Goal: Answer question/provide support: Answer question/provide support

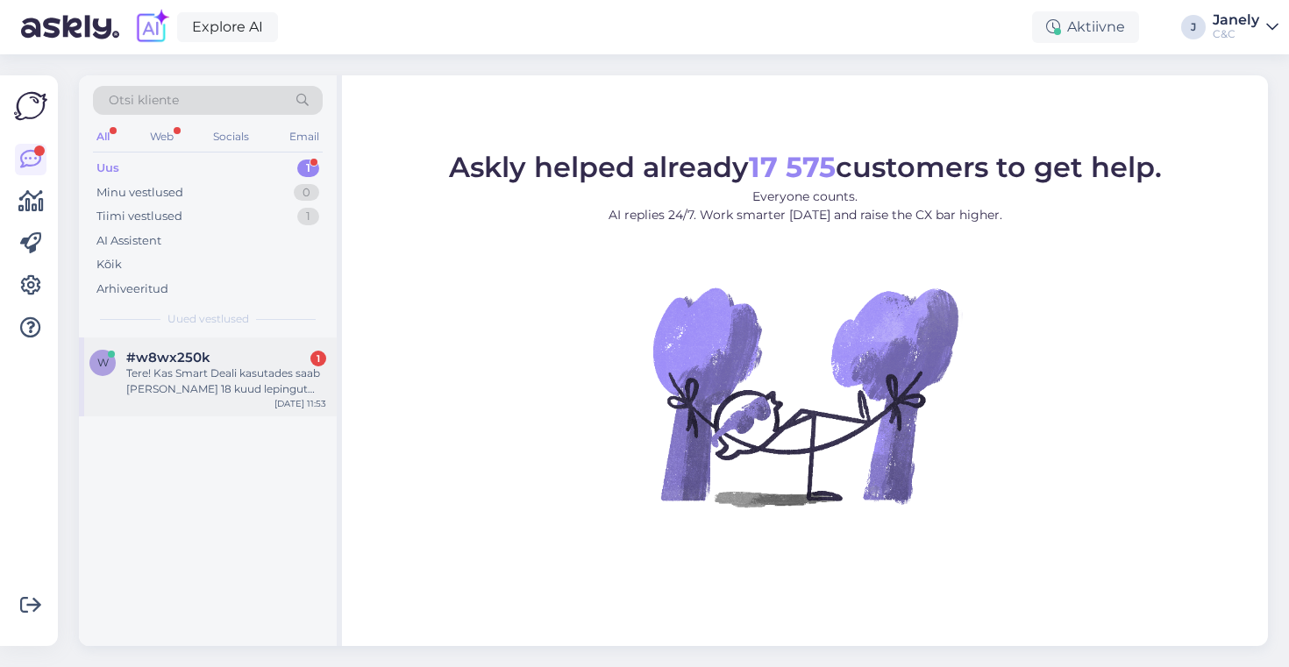
click at [273, 356] on div "#w8wx250k 1" at bounding box center [226, 358] width 200 height 16
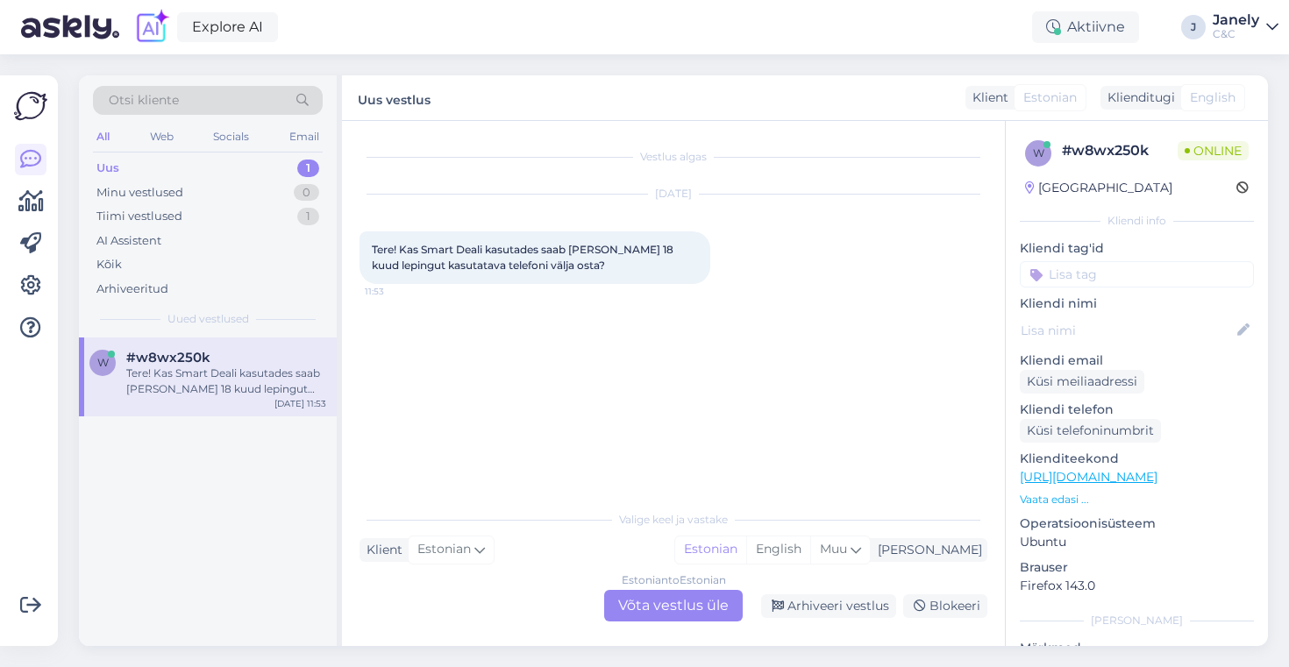
click at [689, 623] on div "Vestlus algas Oct 9 2025 Tere! Kas Smart Deali kasutades saab peale 18 kuud lep…" at bounding box center [673, 383] width 663 height 525
click at [681, 608] on div "Estonian to Estonian Võta vestlus üle" at bounding box center [673, 606] width 139 height 32
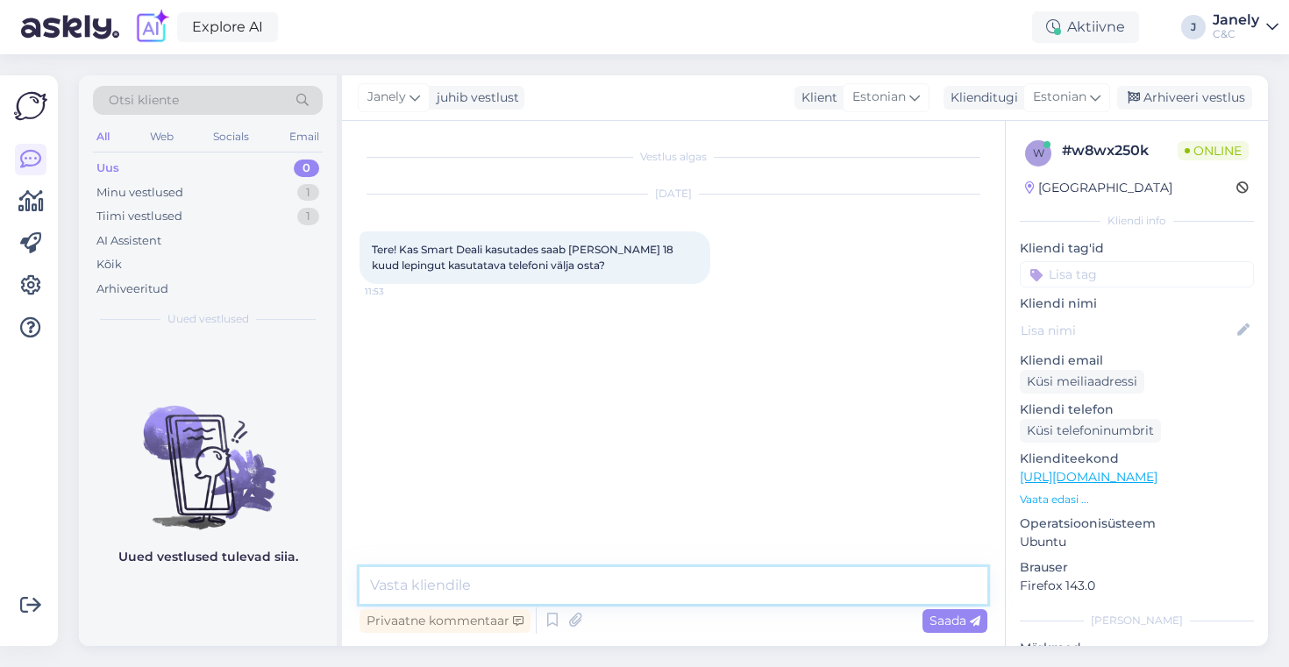
click at [524, 595] on textarea at bounding box center [674, 585] width 628 height 37
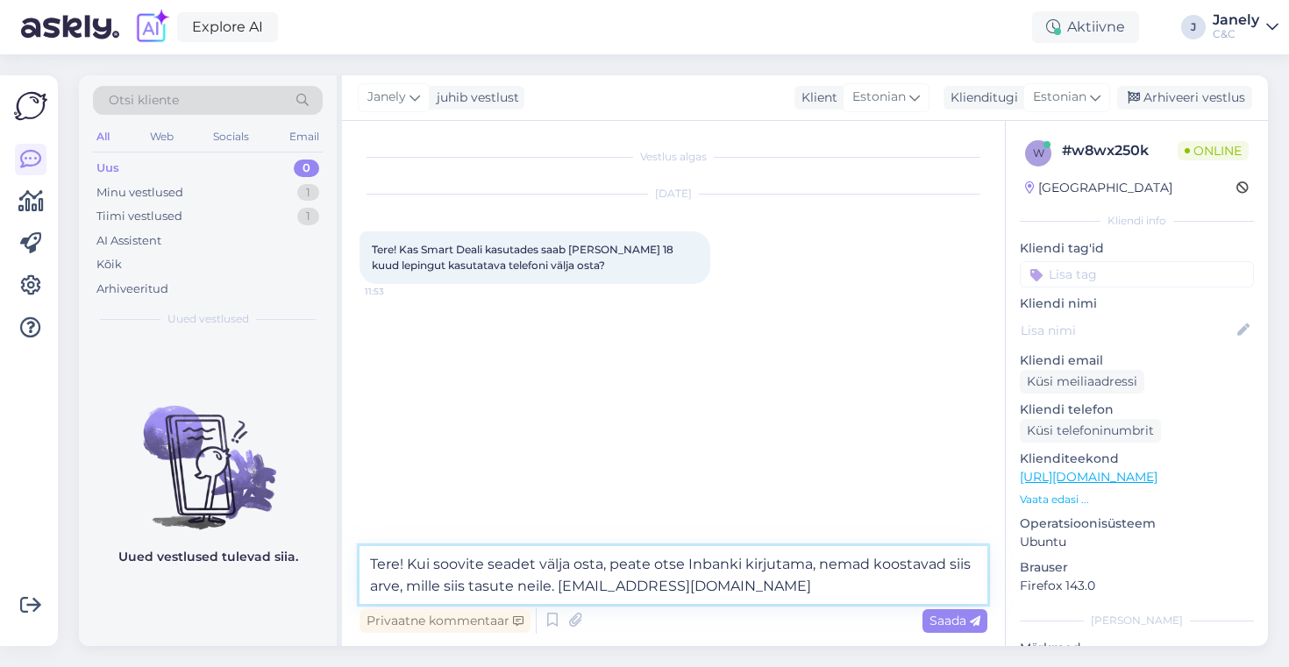
type textarea "Tere! Kui soovite seadet välja osta, peate otse Inbanki kirjutama, nemad koosta…"
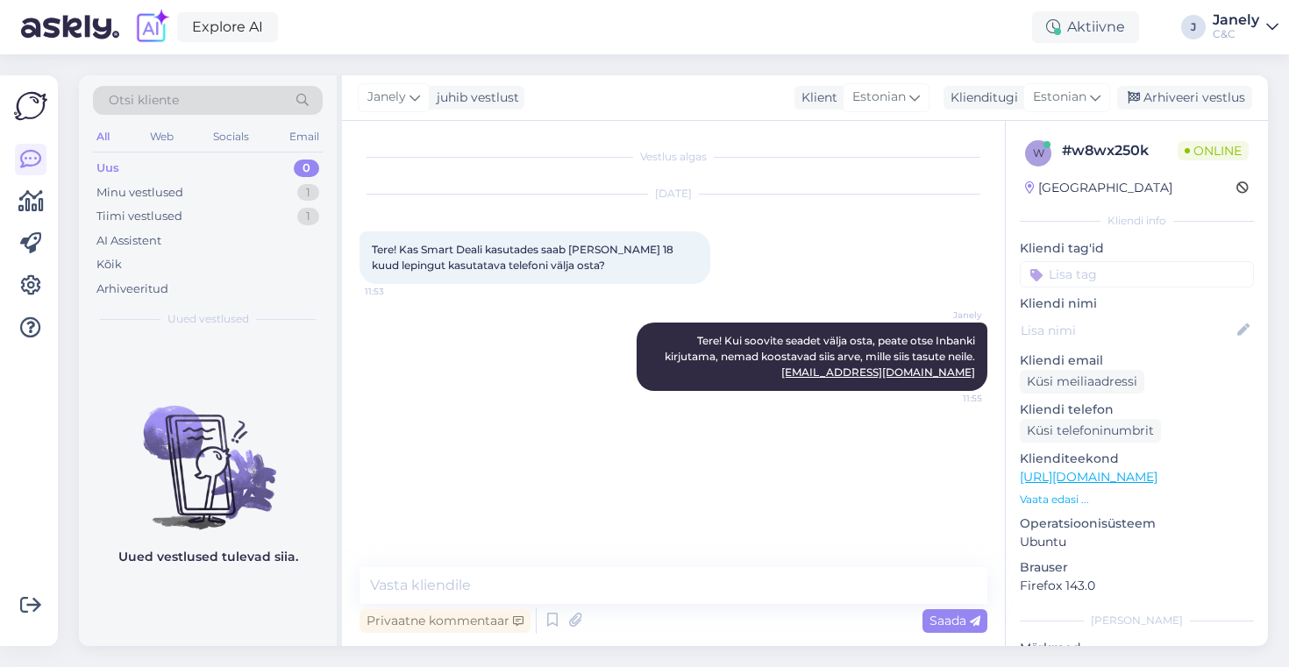
click at [74, 339] on div "Otsi kliente All Web Socials Email Uus 0 Minu vestlused 1 Tiimi vestlused 1 AI …" at bounding box center [678, 360] width 1221 height 613
click at [125, 456] on img at bounding box center [208, 453] width 258 height 158
click at [385, 40] on div "Explore AI Aktiivne J Janely C&C" at bounding box center [644, 27] width 1289 height 54
click at [406, 32] on div "Explore AI Aktiivne J Janely C&C" at bounding box center [644, 27] width 1289 height 54
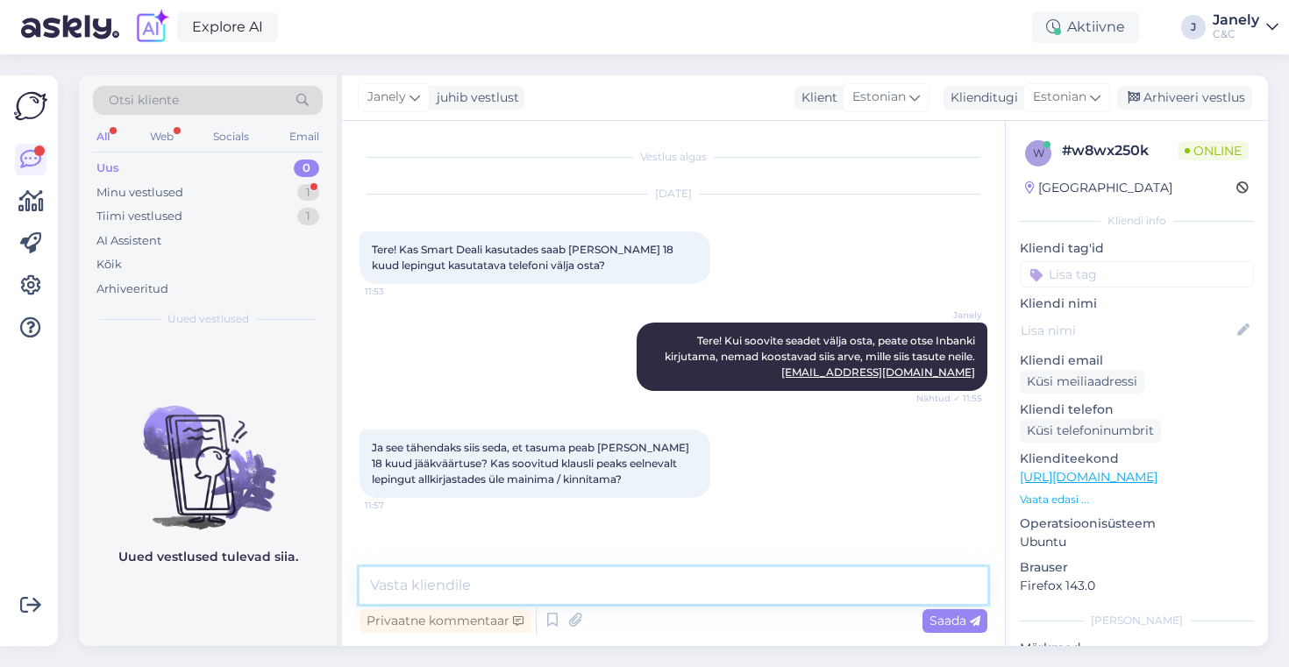
click at [477, 577] on textarea at bounding box center [674, 585] width 628 height 37
type textarea "E"
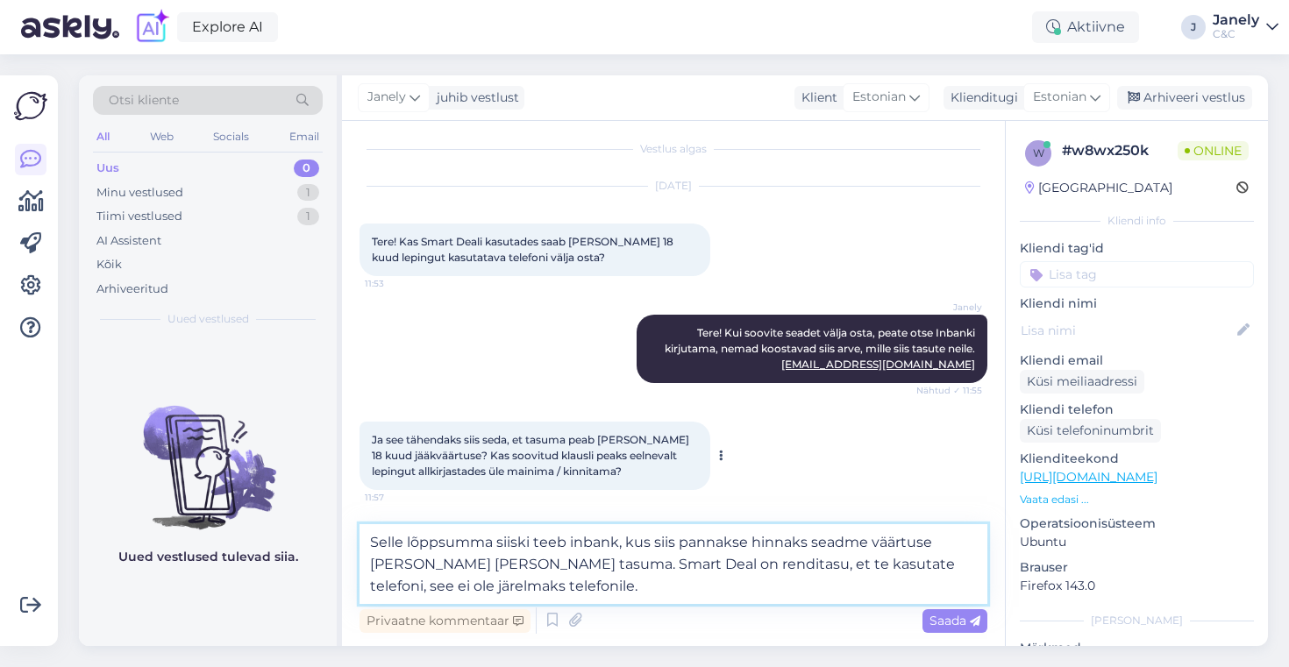
scroll to position [9, 0]
click at [930, 542] on textarea "Selle lõppsumma siiski teeb inbank, kus siis pannakse hinnaks seadme väärtuse j…" at bounding box center [674, 564] width 628 height 80
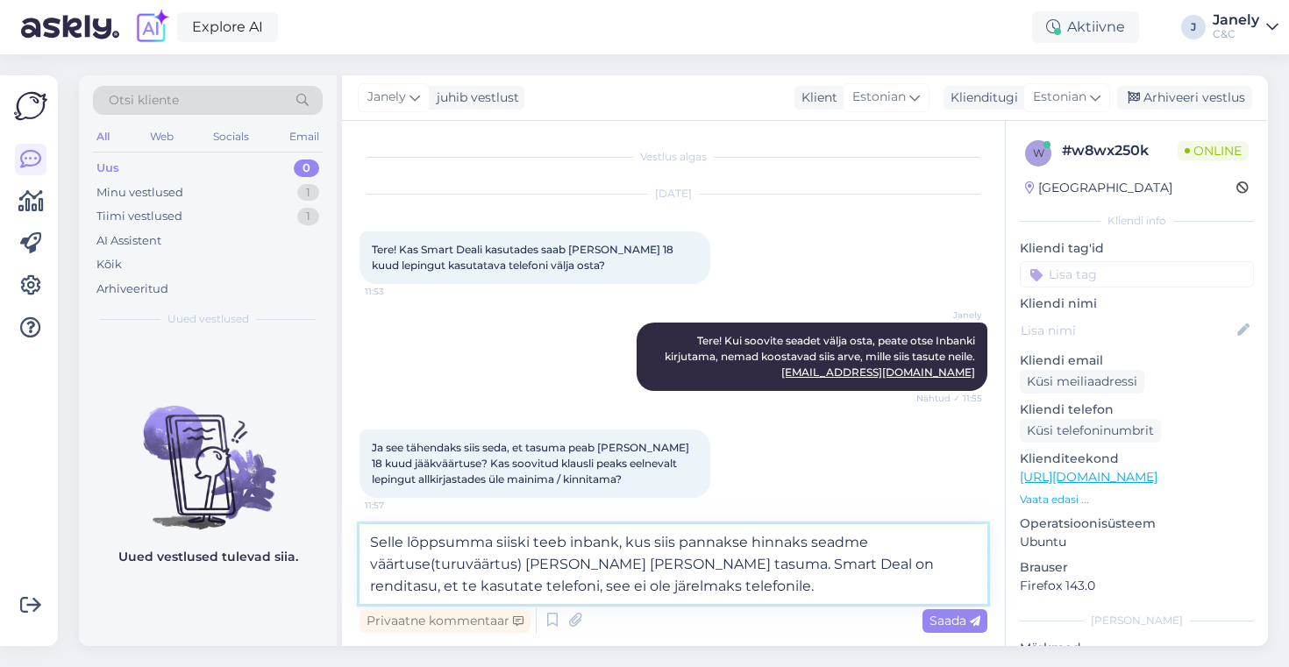
click at [675, 565] on textarea "Selle lõppsumma siiski teeb inbank, kus siis pannakse hinnaks seadme väärtuse(t…" at bounding box center [674, 564] width 628 height 80
click at [890, 591] on textarea "Selle lõppsumma siiski teeb inbank, kus siis pannakse hinnaks seadme väärtuse(t…" at bounding box center [674, 564] width 628 height 80
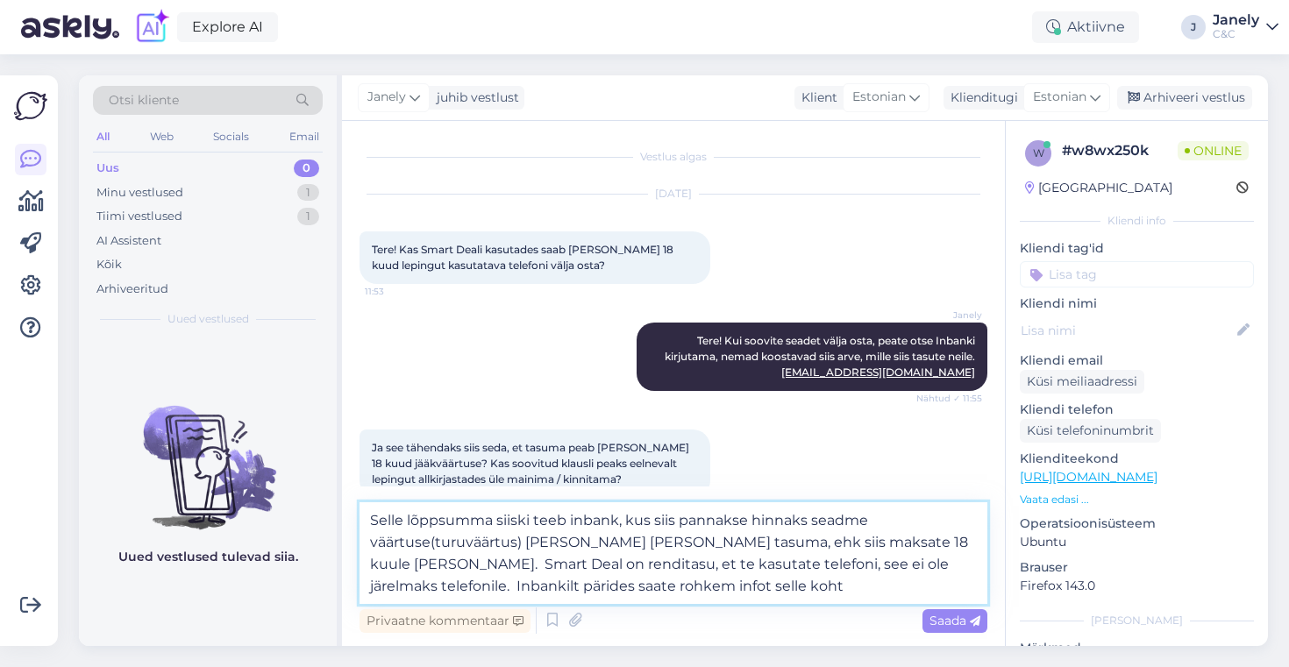
type textarea "Selle lõppsumma siiski teeb inbank, kus siis pannakse hinnaks seadme väärtuse(t…"
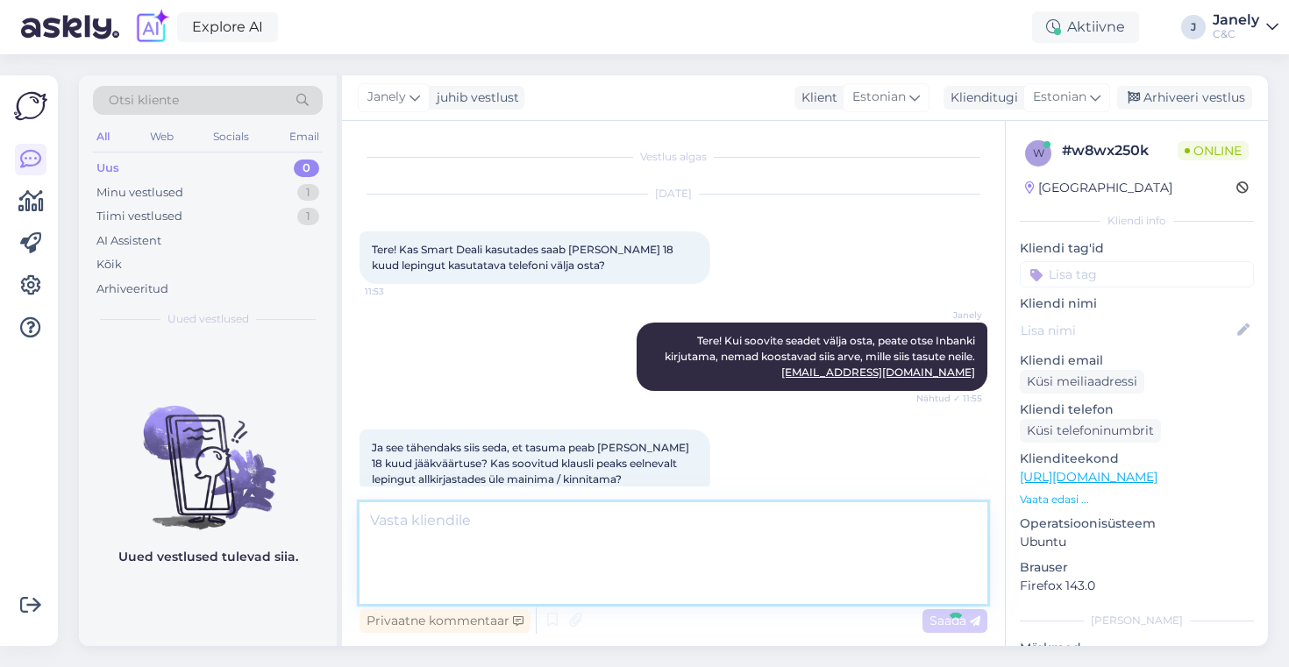
scroll to position [104, 0]
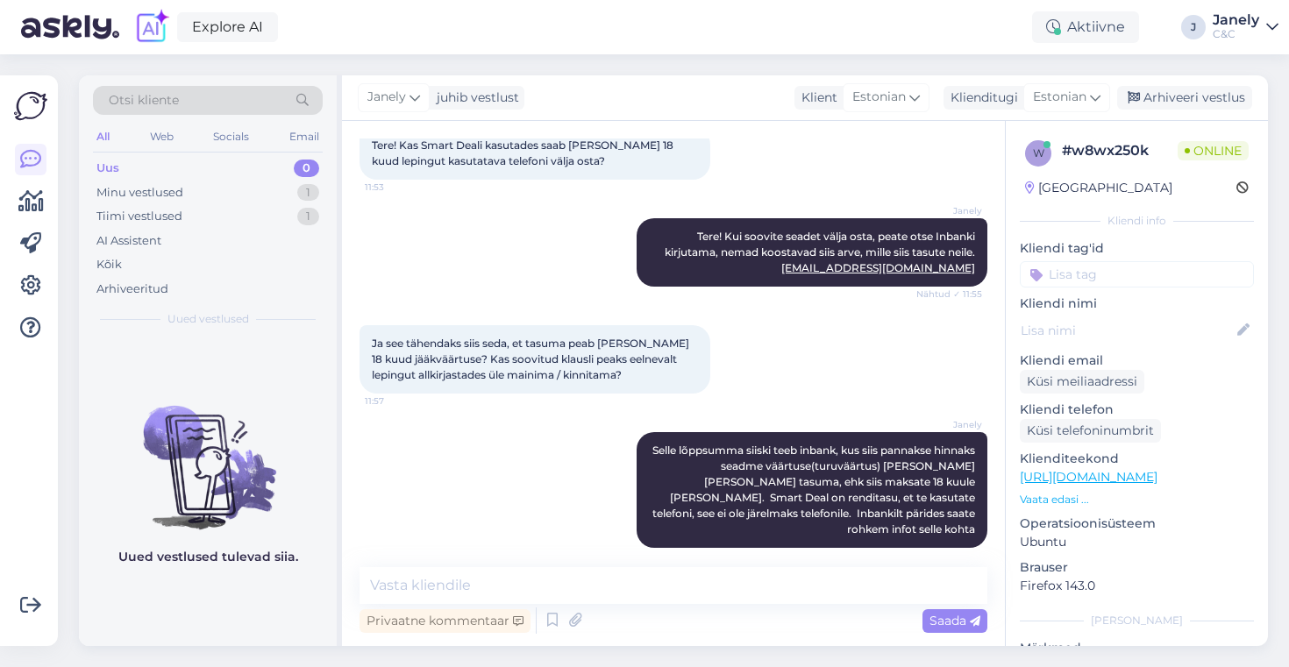
click at [655, 63] on div "Otsi kliente All Web Socials Email Uus 0 Minu vestlused 1 Tiimi vestlused 1 AI …" at bounding box center [678, 360] width 1221 height 613
click at [62, 28] on img at bounding box center [70, 27] width 98 height 54
click at [297, 46] on div "Explore AI Aktiivne J Janely C&C" at bounding box center [644, 27] width 1289 height 54
click at [1172, 86] on div "Arhiveeri vestlus" at bounding box center [1184, 98] width 135 height 24
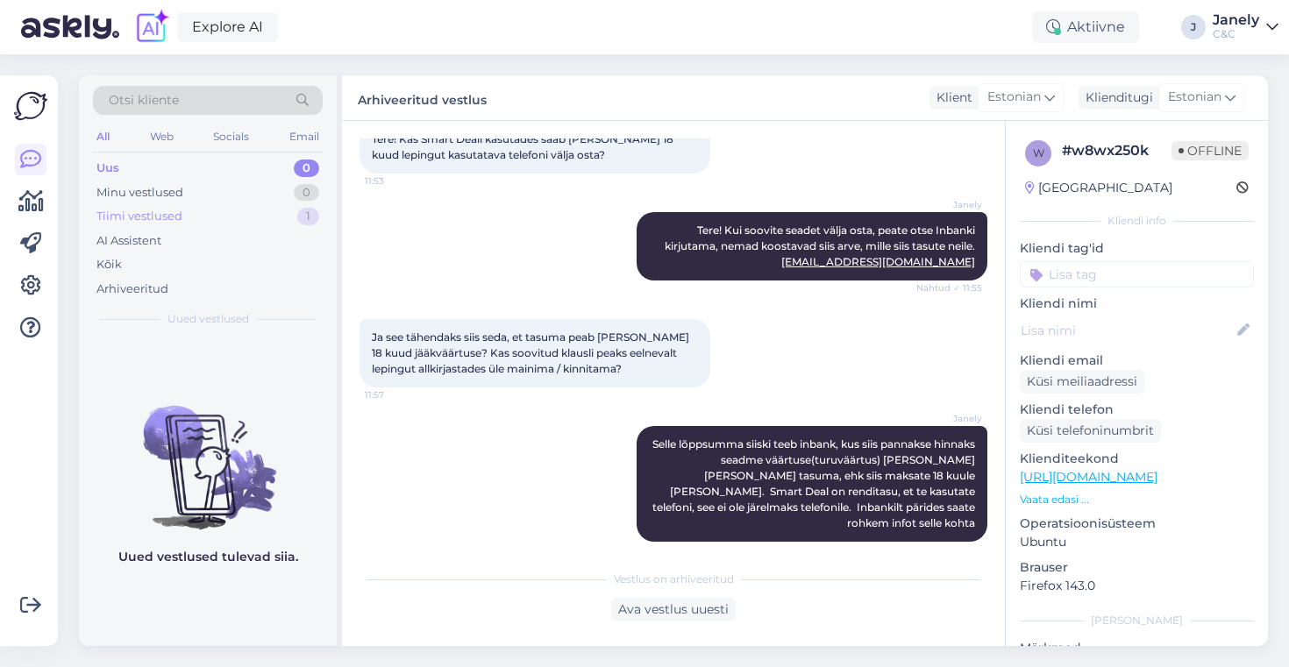
click at [261, 210] on div "Tiimi vestlused 1" at bounding box center [208, 216] width 230 height 25
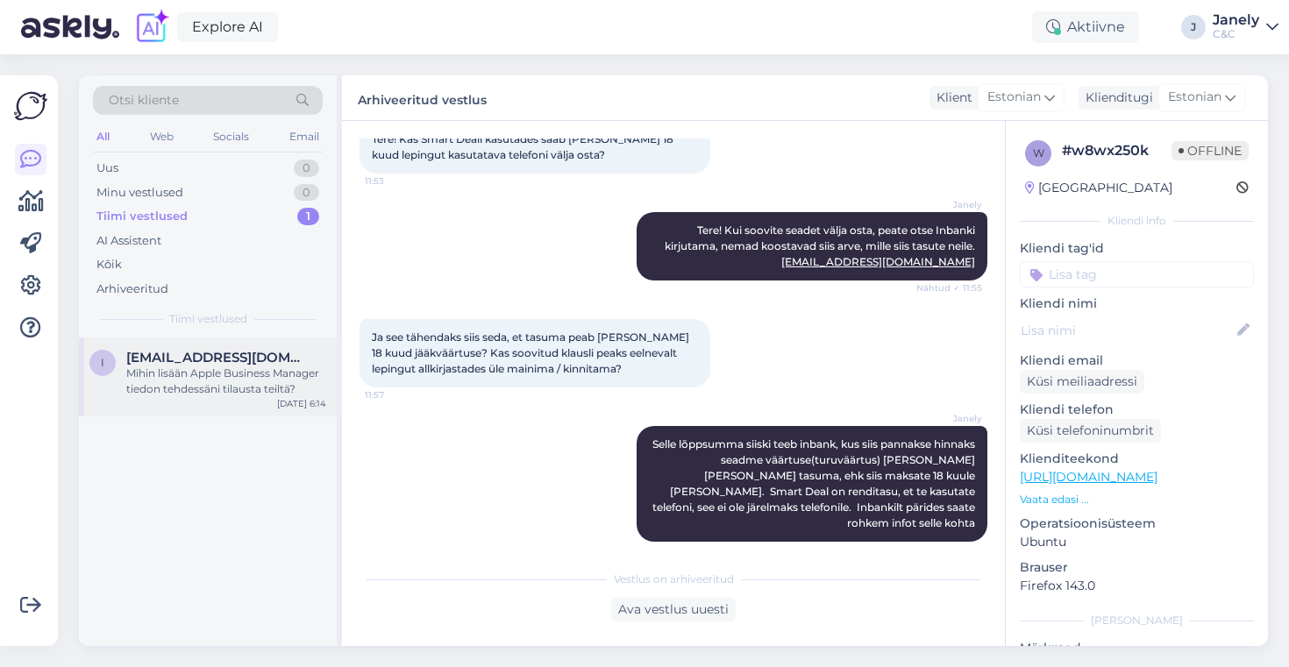
click at [244, 381] on div "Mihin lisään Apple Business Manager tiedon tehdessäni tilausta teiltä?" at bounding box center [226, 382] width 200 height 32
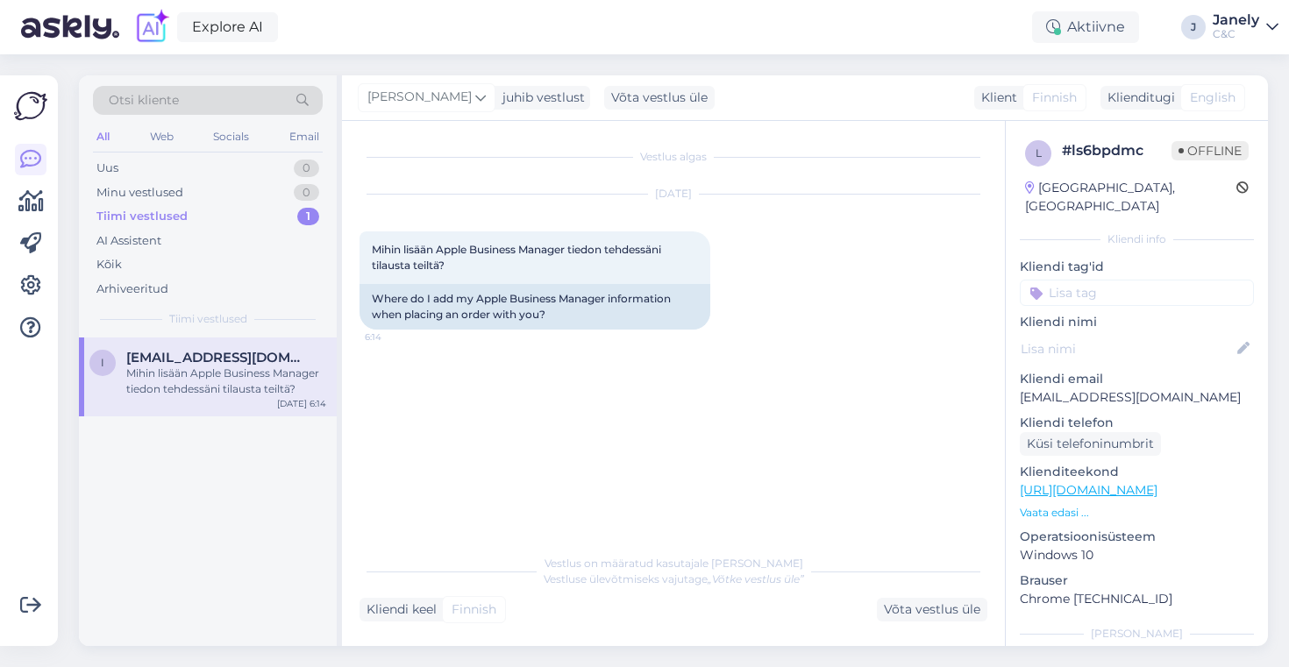
scroll to position [0, 0]
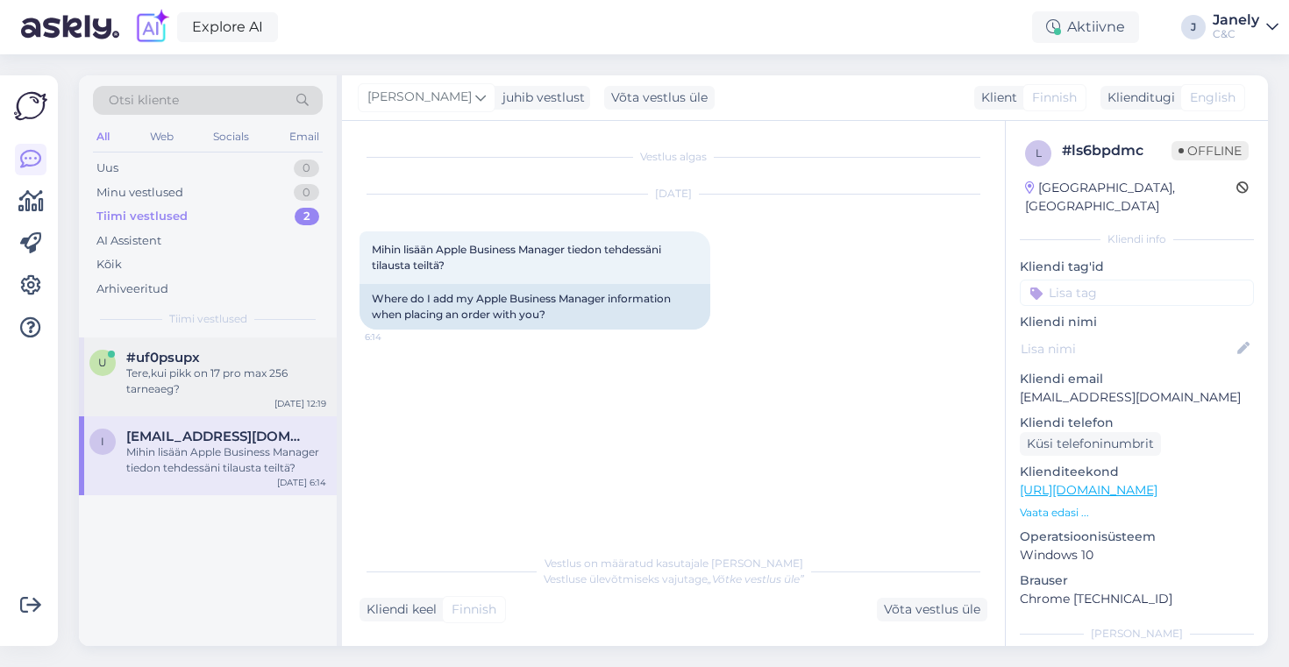
click at [247, 382] on div "Tere,kui pikk on 17 pro max 256 tarneaeg?" at bounding box center [226, 382] width 200 height 32
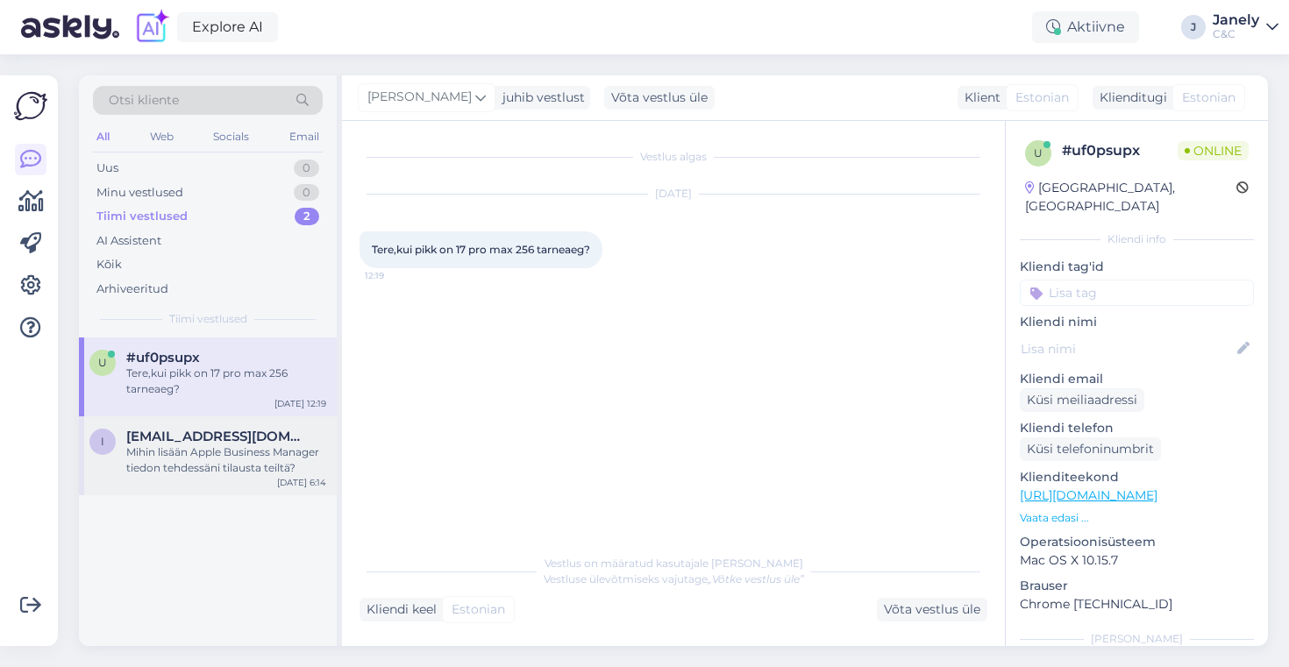
click at [262, 440] on span "it-vendors.cnc@admicom.com" at bounding box center [217, 437] width 182 height 16
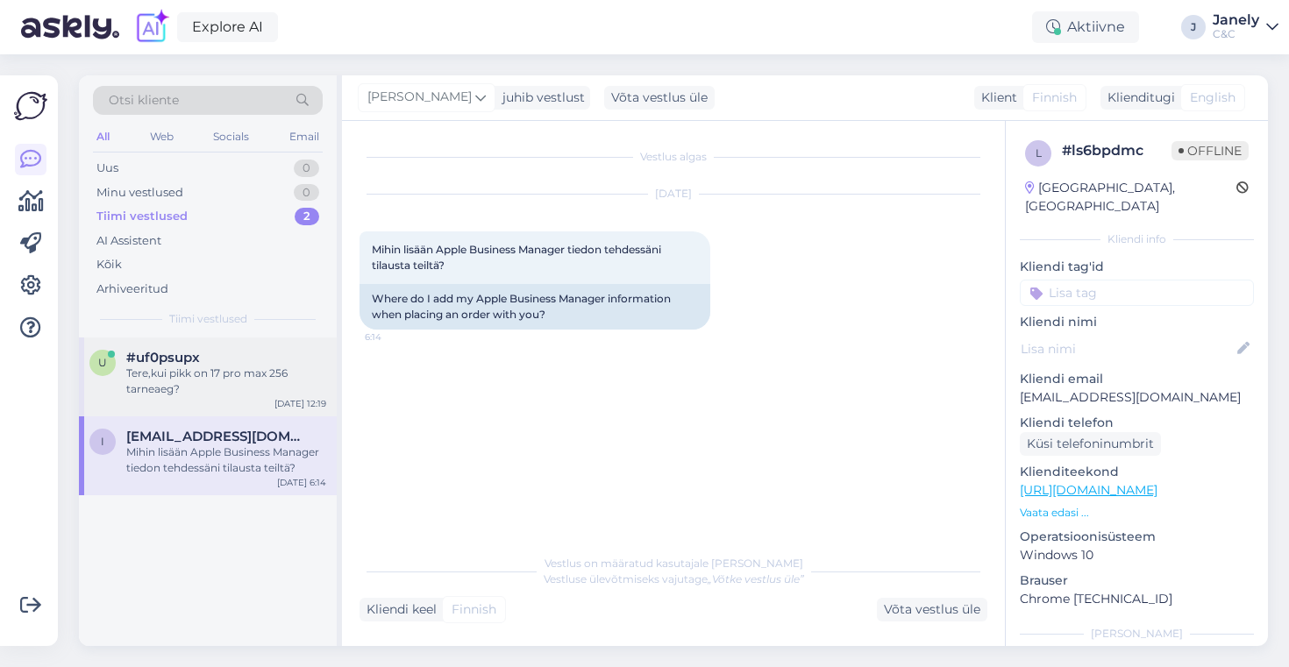
click at [246, 383] on div "Tere,kui pikk on 17 pro max 256 tarneaeg?" at bounding box center [226, 382] width 200 height 32
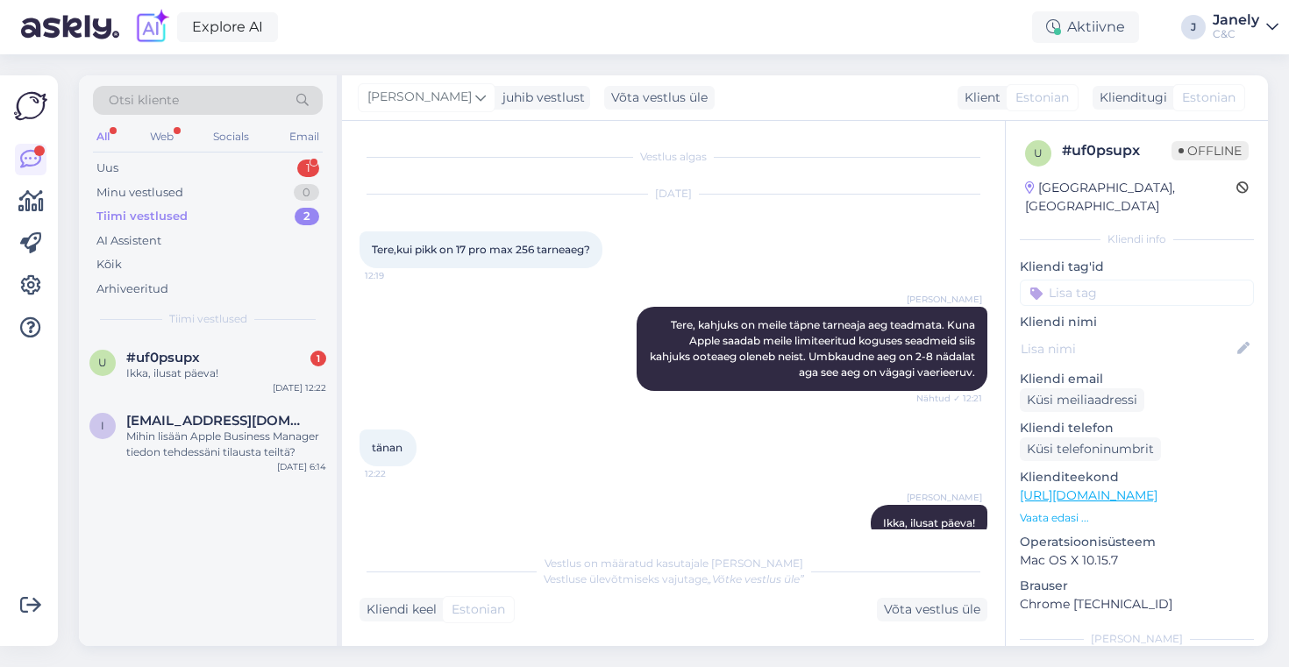
scroll to position [32, 0]
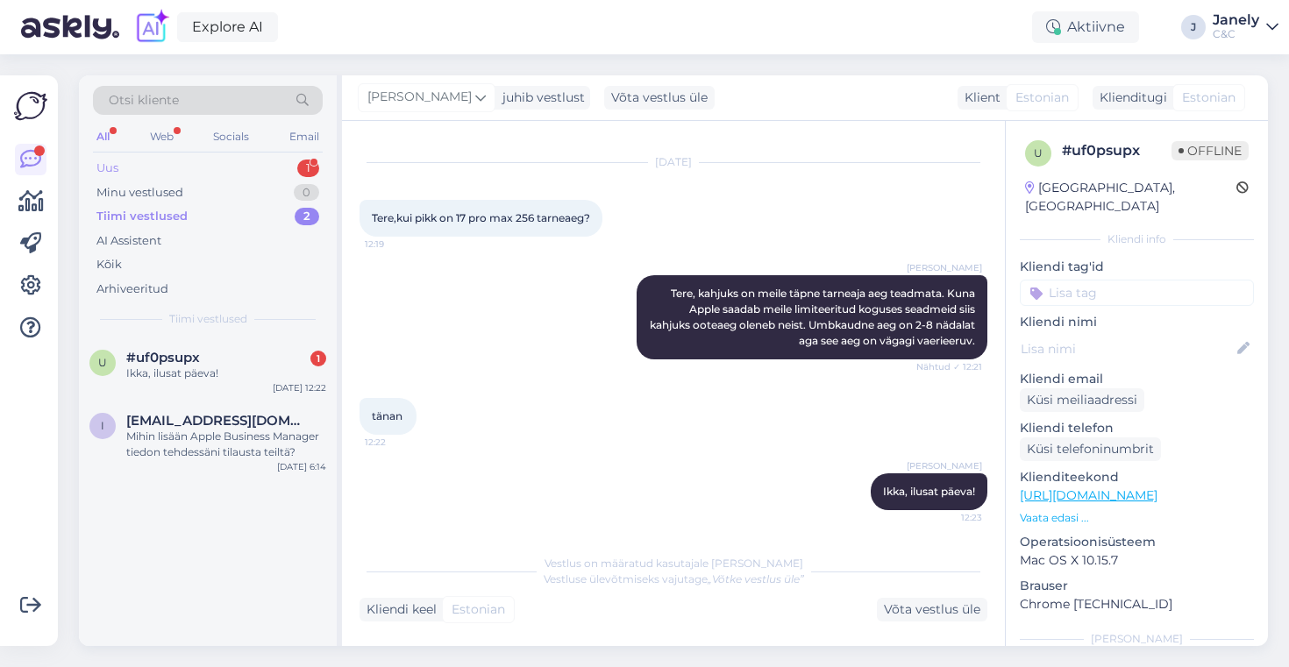
click at [265, 167] on div "Uus 1" at bounding box center [208, 168] width 230 height 25
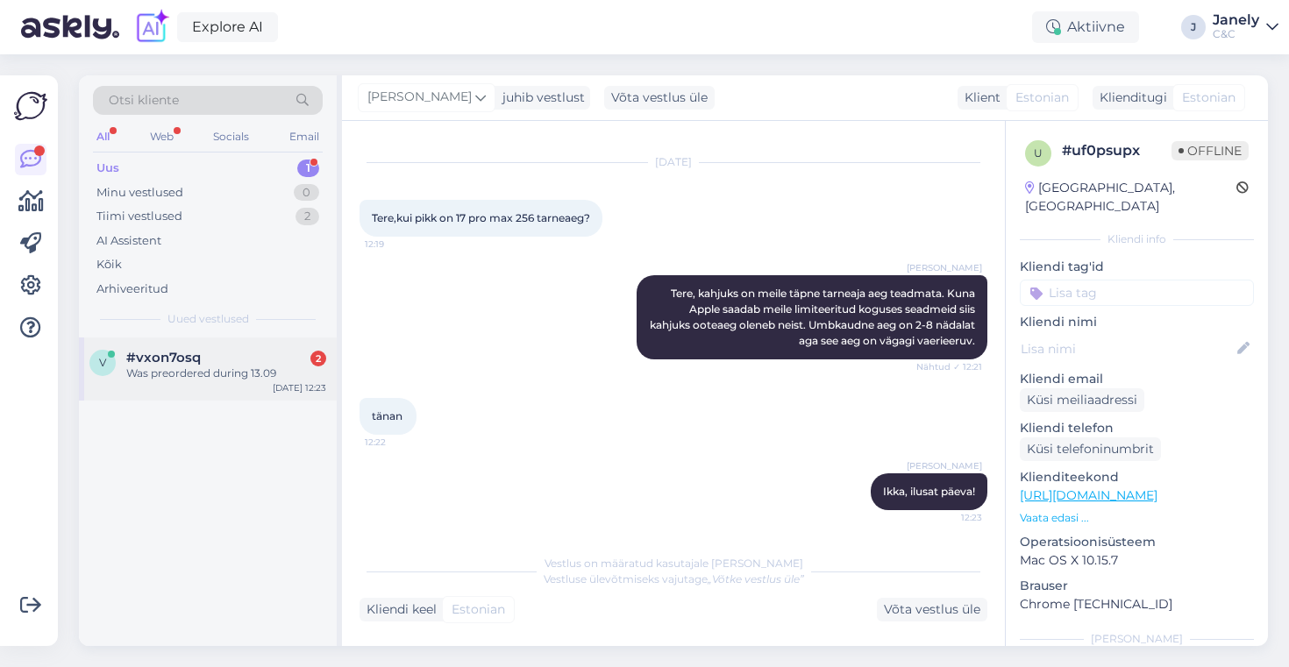
click at [247, 395] on div "v #vxon7osq 2 Was preordered during 13.09 Oct 9 12:23" at bounding box center [208, 369] width 258 height 63
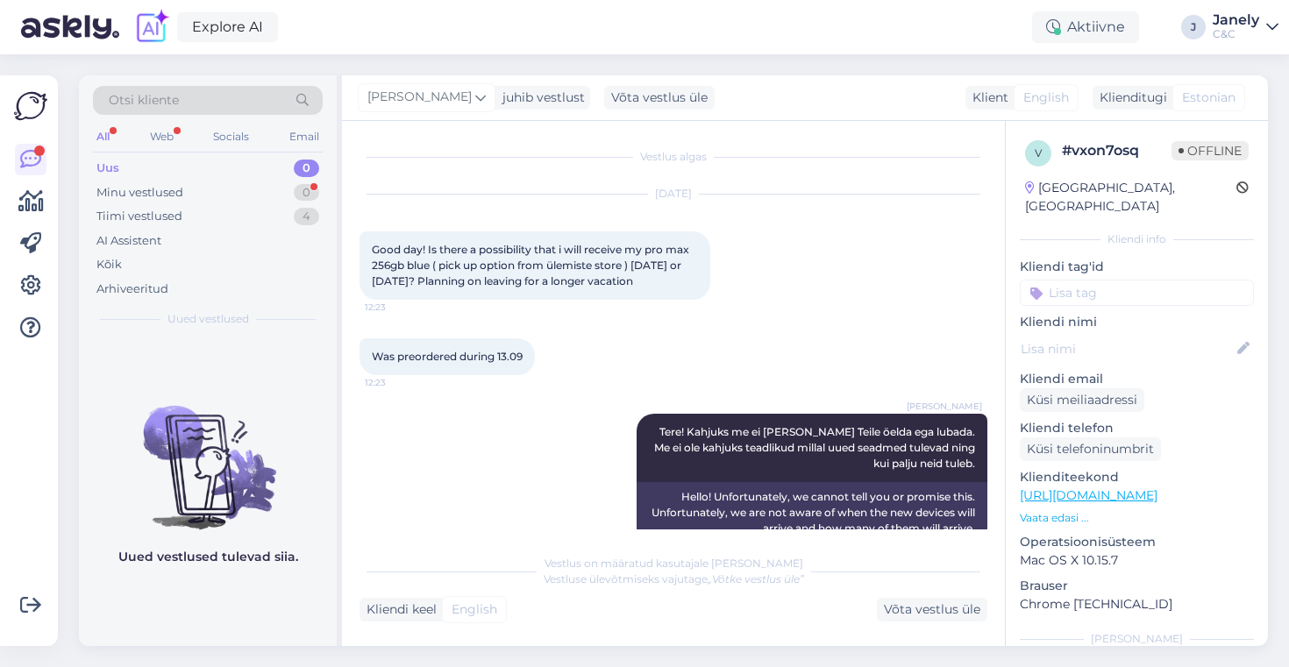
scroll to position [244, 0]
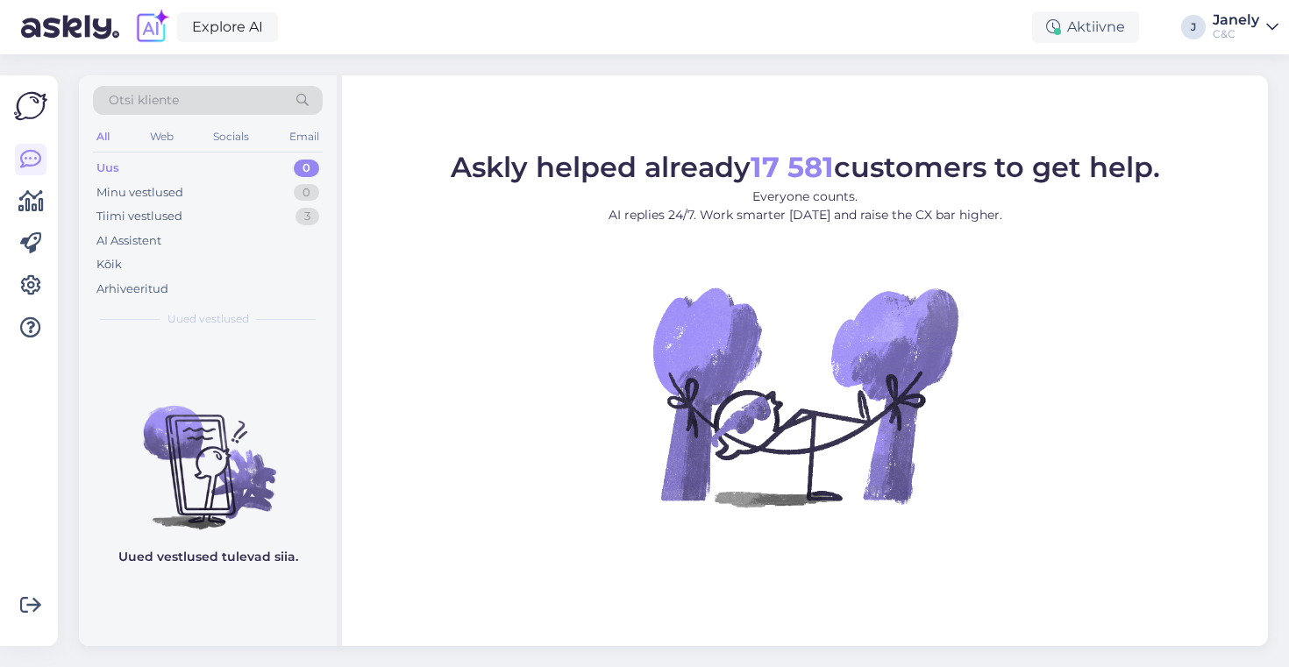
click at [948, 159] on span "Askly helped already 17 581 customers to get help." at bounding box center [805, 167] width 709 height 34
